Goal: Task Accomplishment & Management: Complete application form

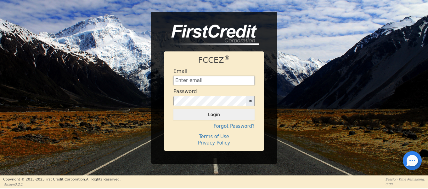
type input "[EMAIL_ADDRESS][DOMAIN_NAME]"
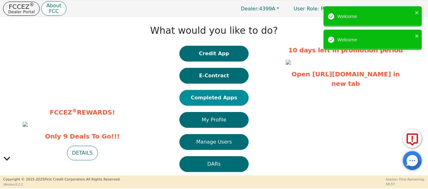
click at [221, 101] on button "Completed Apps" at bounding box center [214, 98] width 69 height 16
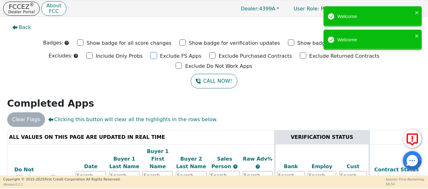
click at [151, 57] on input "Exclude FS Apps" at bounding box center [154, 55] width 6 height 6
checkbox input "true"
click at [209, 55] on input "Exclude Purchased Contracts" at bounding box center [212, 55] width 6 height 6
checkbox input "true"
click at [300, 57] on input "Exclude Returned Contracts" at bounding box center [303, 55] width 6 height 6
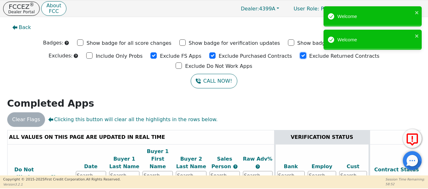
checkbox input "true"
click at [182, 62] on input "Exclude Do Not Work Apps" at bounding box center [179, 65] width 6 height 6
checkbox input "true"
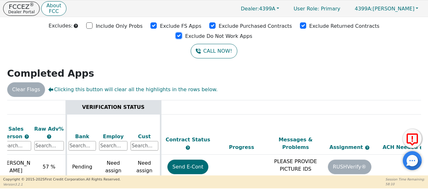
scroll to position [0, 275]
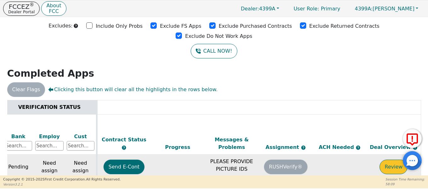
click at [388, 159] on button "Review" at bounding box center [394, 166] width 28 height 14
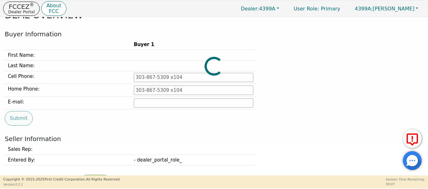
type input "[PHONE_NUMBER]"
type input "[EMAIL_ADDRESS][DOMAIN_NAME]"
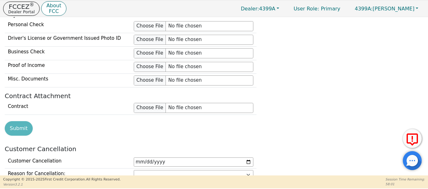
scroll to position [654, 0]
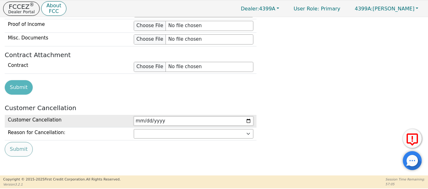
click at [225, 121] on input "date" at bounding box center [194, 120] width 120 height 9
type input "[DATE]"
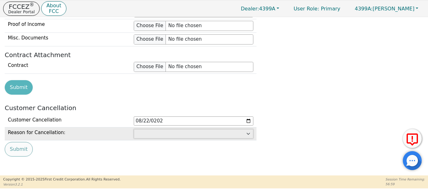
click at [146, 134] on select "Customer: cannot afford Customer: dissatisfied with product Customer: unavailab…" at bounding box center [194, 133] width 120 height 9
select select "Customer: cannot afford"
click at [134, 129] on select "Customer: cannot afford Customer: dissatisfied with product Customer: unavailab…" at bounding box center [194, 133] width 120 height 9
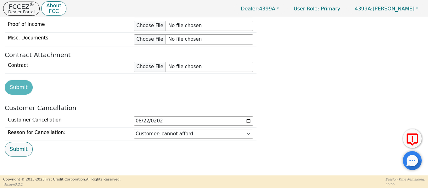
click at [20, 149] on button "Submit" at bounding box center [19, 149] width 28 height 14
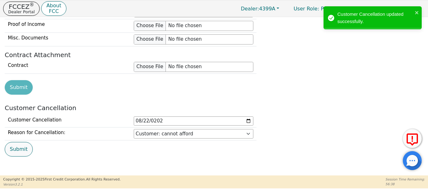
click at [24, 150] on button "Submit" at bounding box center [19, 149] width 28 height 14
